Goal: Complete application form: Complete application form

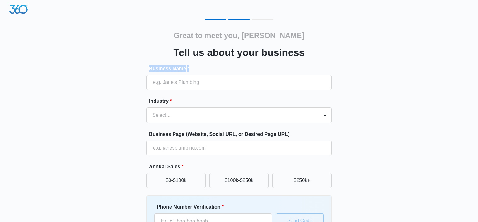
drag, startPoint x: 195, startPoint y: 65, endPoint x: 194, endPoint y: 67, distance: 3.2
click at [195, 66] on div "Great to meet you, paul Tell us about your business Business Name * Industry * …" at bounding box center [239, 151] width 185 height 242
click at [191, 76] on div "Business Name *" at bounding box center [239, 77] width 185 height 25
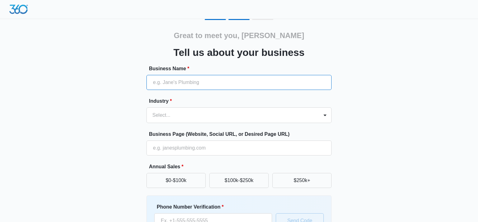
click at [192, 80] on input "Business Name *" at bounding box center [239, 82] width 185 height 15
type input "pauls mobile detailing"
type input "(415) 678-7270"
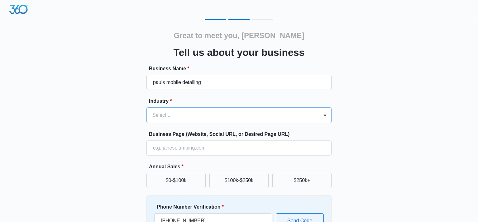
click at [191, 118] on div at bounding box center [231, 115] width 158 height 9
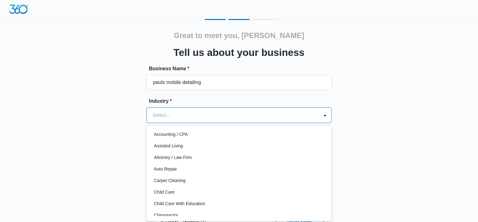
scroll to position [2, 0]
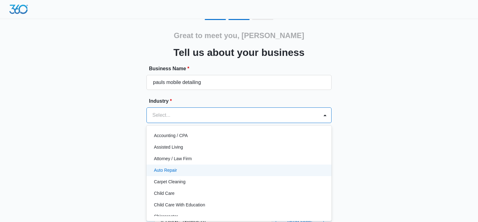
click at [196, 174] on div "Auto Repair" at bounding box center [239, 170] width 185 height 12
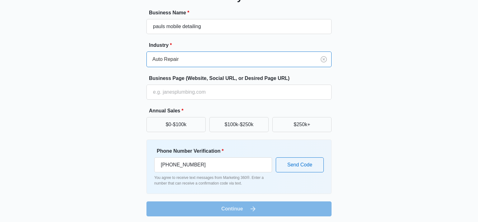
scroll to position [58, 0]
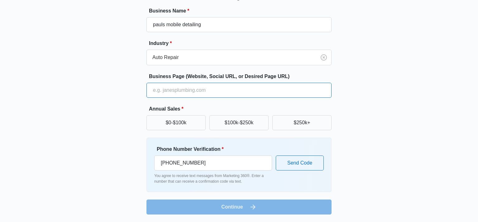
click at [213, 93] on input "Business Page (Website, Social URL, or Desired Page URL)" at bounding box center [239, 90] width 185 height 15
paste input "https://www.paulsmobiledetailing.com/"
type input "https://www.paulsmobiledetailing.com/"
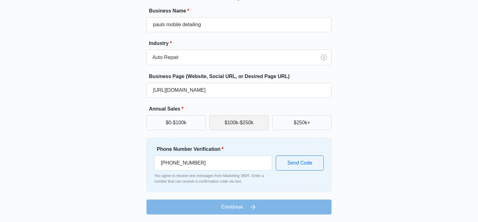
click at [230, 118] on button "$100k-$250k" at bounding box center [238, 122] width 59 height 15
click at [250, 210] on form "Business Name * pauls mobile detailing Industry * Auto Repair Business Page (We…" at bounding box center [239, 110] width 185 height 207
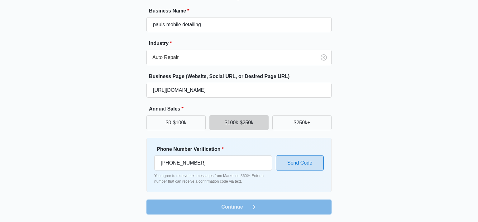
click at [291, 166] on button "Send Code" at bounding box center [300, 162] width 48 height 15
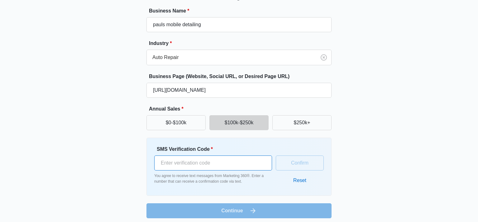
click at [221, 168] on input "SMS Verification Code *" at bounding box center [213, 162] width 118 height 15
click at [222, 162] on input "SMS Verification Code *" at bounding box center [213, 162] width 118 height 15
type input "428753"
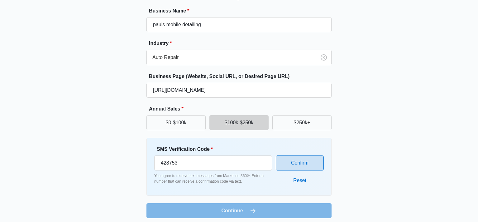
click at [304, 160] on button "Confirm" at bounding box center [300, 162] width 48 height 15
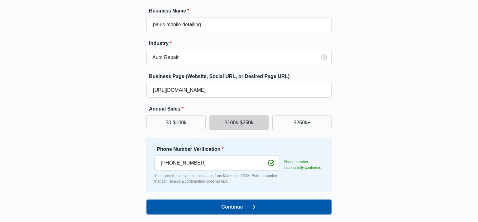
click at [241, 209] on button "Continue" at bounding box center [239, 206] width 185 height 15
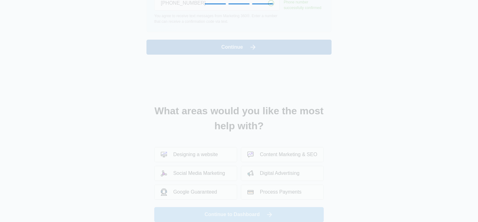
scroll to position [0, 0]
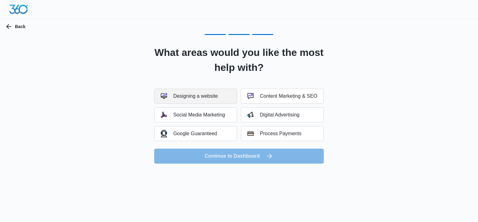
click at [204, 98] on div "Designing a website" at bounding box center [189, 96] width 57 height 6
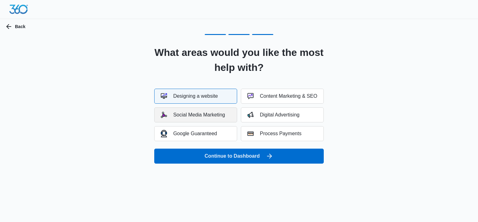
click at [196, 118] on button "Social Media Marketing" at bounding box center [195, 114] width 83 height 15
click at [201, 135] on div "Google Guaranteed" at bounding box center [189, 133] width 56 height 7
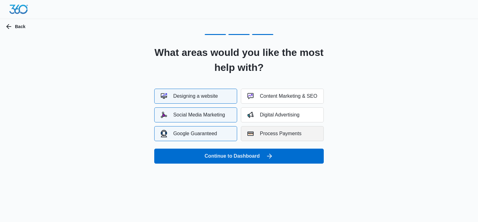
click at [256, 137] on button "Process Payments" at bounding box center [282, 133] width 83 height 15
drag, startPoint x: 266, startPoint y: 136, endPoint x: 270, endPoint y: 132, distance: 4.8
click at [266, 136] on div "Process Payments" at bounding box center [275, 133] width 54 height 6
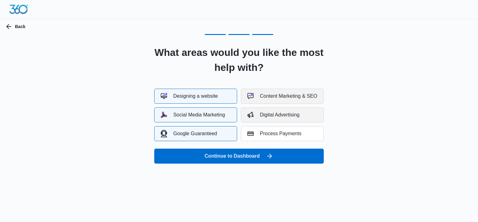
drag, startPoint x: 282, startPoint y: 116, endPoint x: 285, endPoint y: 99, distance: 17.4
click at [281, 115] on div "Digital Advertising" at bounding box center [274, 115] width 52 height 6
click at [285, 92] on button "Content Marketing & SEO" at bounding box center [282, 96] width 83 height 15
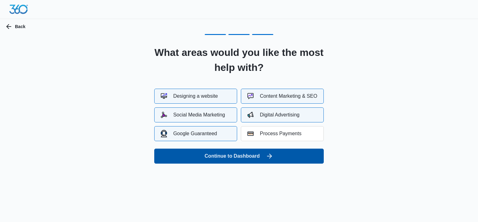
click at [263, 158] on button "Continue to Dashboard" at bounding box center [239, 155] width 170 height 15
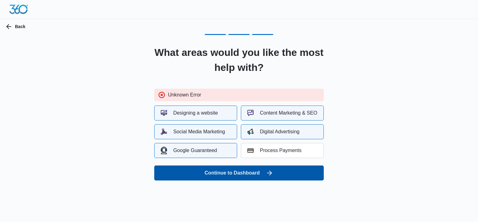
click at [242, 166] on button "Continue to Dashboard" at bounding box center [239, 172] width 170 height 15
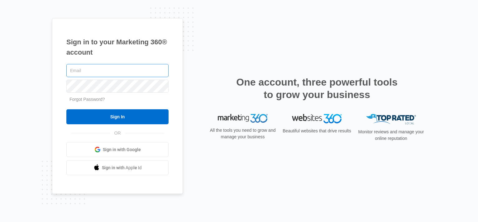
type input "paul.detail415@gmail.com"
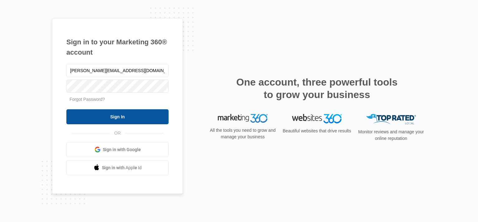
click at [116, 119] on input "Sign In" at bounding box center [117, 116] width 102 height 15
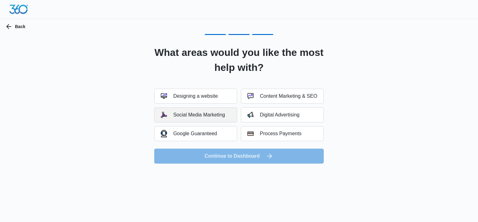
drag, startPoint x: 232, startPoint y: 153, endPoint x: 203, endPoint y: 113, distance: 49.8
click at [232, 153] on form "Designing a website Content Marketing & SEO Social Media Marketing Digital Adve…" at bounding box center [239, 126] width 170 height 75
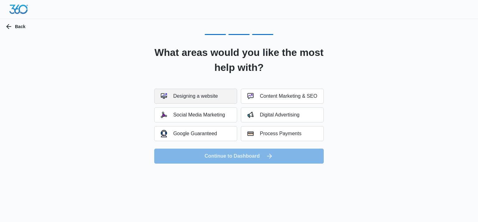
click at [201, 95] on div "Designing a website" at bounding box center [189, 96] width 57 height 6
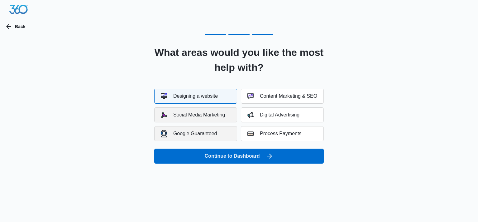
drag, startPoint x: 197, startPoint y: 112, endPoint x: 195, endPoint y: 128, distance: 15.8
click at [196, 117] on div "Social Media Marketing" at bounding box center [193, 115] width 64 height 6
drag, startPoint x: 195, startPoint y: 128, endPoint x: 224, endPoint y: 116, distance: 31.2
click at [199, 126] on button "Google Guaranteed" at bounding box center [195, 133] width 83 height 15
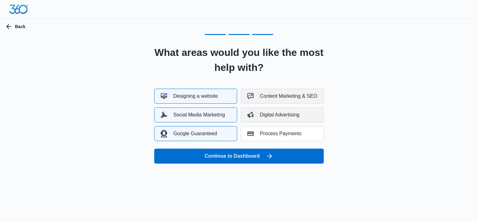
drag, startPoint x: 257, startPoint y: 101, endPoint x: 261, endPoint y: 114, distance: 13.6
click at [257, 101] on button "Content Marketing & SEO" at bounding box center [282, 96] width 83 height 15
drag, startPoint x: 262, startPoint y: 114, endPoint x: 261, endPoint y: 131, distance: 16.5
click at [262, 115] on div "Digital Advertising" at bounding box center [274, 115] width 52 height 6
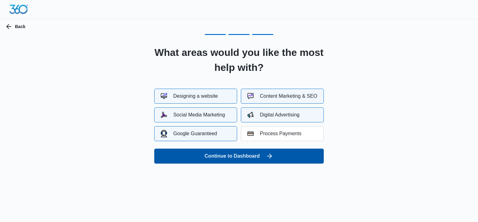
click at [253, 153] on button "Continue to Dashboard" at bounding box center [239, 155] width 170 height 15
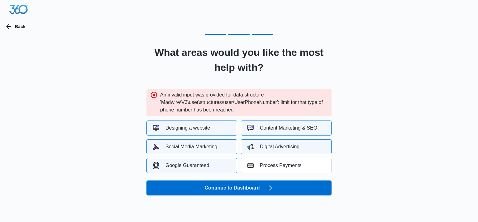
click at [199, 163] on div "Google Guaranteed" at bounding box center [181, 164] width 56 height 7
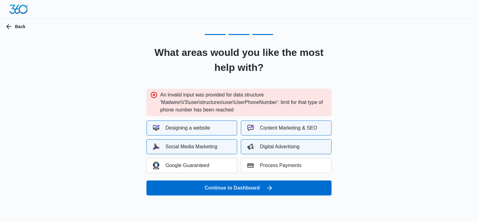
drag, startPoint x: 196, startPoint y: 146, endPoint x: 201, endPoint y: 146, distance: 5.0
click at [197, 146] on div "Social Media Marketing" at bounding box center [185, 146] width 64 height 6
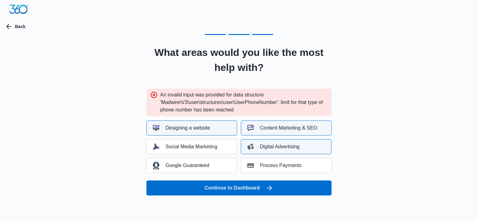
drag, startPoint x: 247, startPoint y: 141, endPoint x: 255, endPoint y: 135, distance: 10.3
click at [247, 141] on button "Digital Advertising" at bounding box center [286, 146] width 91 height 15
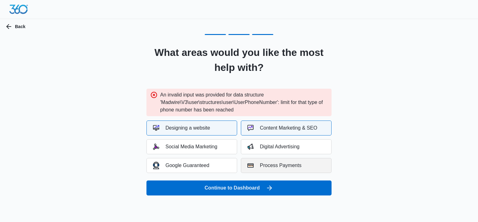
drag, startPoint x: 261, startPoint y: 124, endPoint x: 261, endPoint y: 157, distance: 33.0
click at [261, 125] on div "Content Marketing & SEO" at bounding box center [283, 128] width 70 height 6
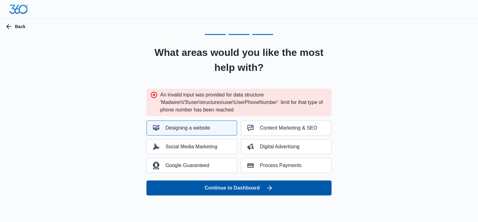
click at [258, 180] on form "Designing a website Content Marketing & SEO Social Media Marketing Digital Adve…" at bounding box center [239, 157] width 185 height 75
click at [245, 193] on button "Continue to Dashboard" at bounding box center [239, 187] width 185 height 15
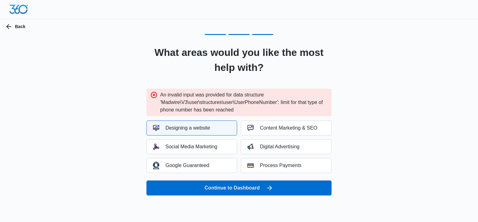
click at [199, 129] on div "Designing a website" at bounding box center [181, 128] width 57 height 6
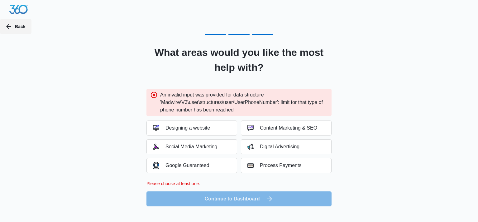
click at [19, 31] on button "Back" at bounding box center [15, 26] width 31 height 15
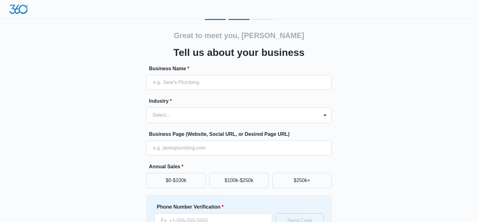
click at [17, 12] on img at bounding box center [18, 9] width 19 height 9
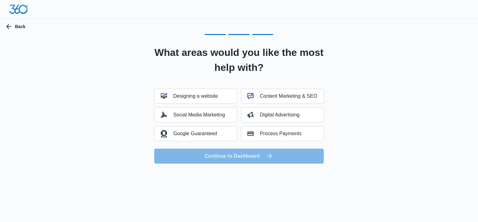
click at [281, 155] on form "Designing a website Content Marketing & SEO Social Media Marketing Digital Adve…" at bounding box center [239, 126] width 170 height 75
click at [214, 102] on button "Designing a website" at bounding box center [195, 96] width 83 height 15
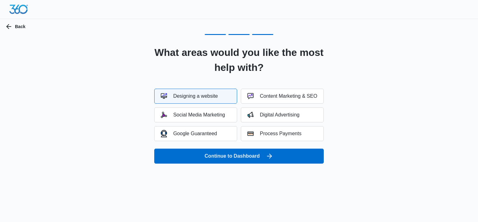
drag, startPoint x: 220, startPoint y: 175, endPoint x: 222, endPoint y: 173, distance: 3.6
click at [221, 174] on body "Back What areas would you like the most help with? Designing a website Content …" at bounding box center [239, 111] width 478 height 222
click at [224, 166] on div "What areas would you like the most help with? Designing a website Content Marke…" at bounding box center [239, 102] width 374 height 137
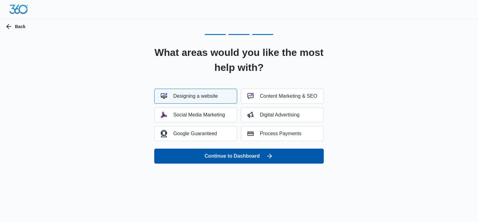
click at [233, 157] on button "Continue to Dashboard" at bounding box center [239, 155] width 170 height 15
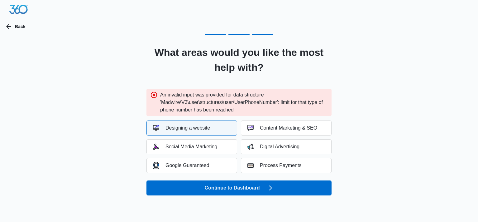
click at [203, 129] on div "Designing a website" at bounding box center [181, 128] width 57 height 6
